Goal: Book appointment/travel/reservation

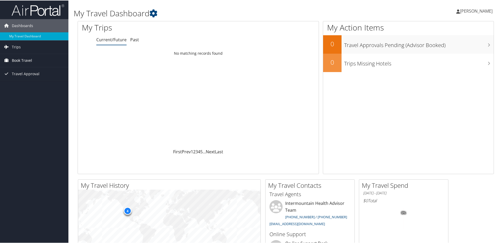
click at [17, 59] on span "Book Travel" at bounding box center [22, 59] width 20 height 13
click at [20, 83] on link "Book/Manage Online Trips" at bounding box center [34, 86] width 68 height 8
